Goal: Transaction & Acquisition: Purchase product/service

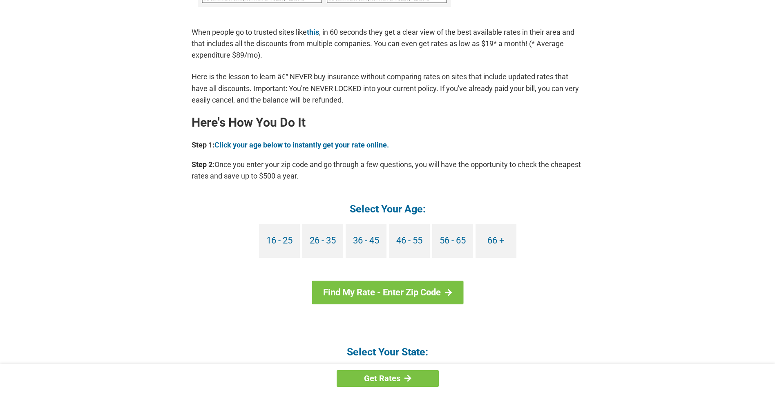
scroll to position [644, 0]
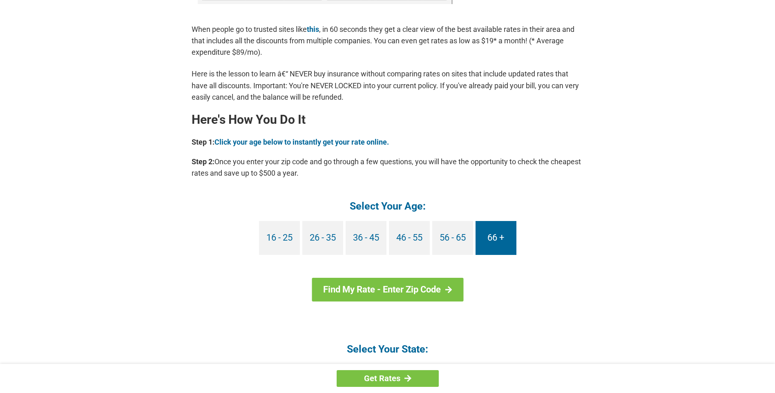
click at [488, 239] on link "66 +" at bounding box center [496, 238] width 41 height 34
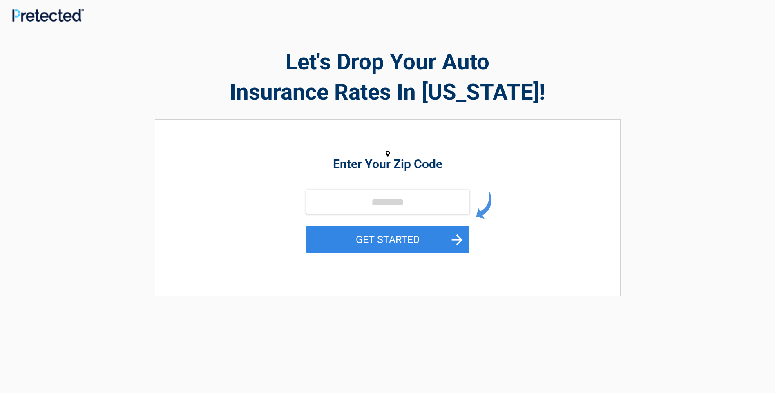
click at [374, 200] on input "tel" at bounding box center [387, 202] width 163 height 25
type input "*****"
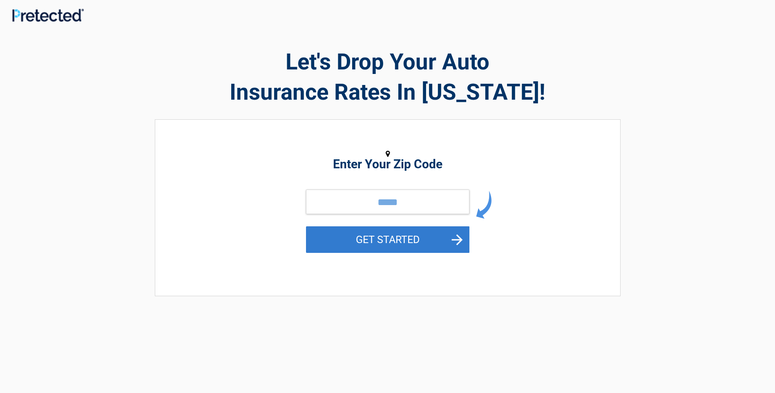
click at [445, 236] on button "GET STARTED" at bounding box center [387, 239] width 163 height 27
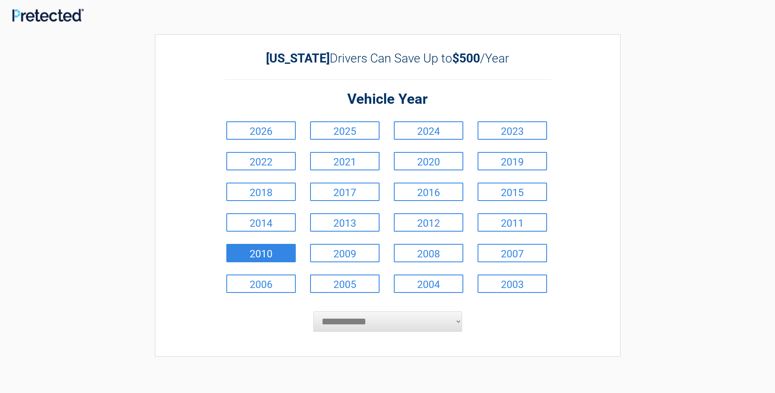
click at [281, 255] on link "2010" at bounding box center [260, 253] width 69 height 18
